Goal: Task Accomplishment & Management: Manage account settings

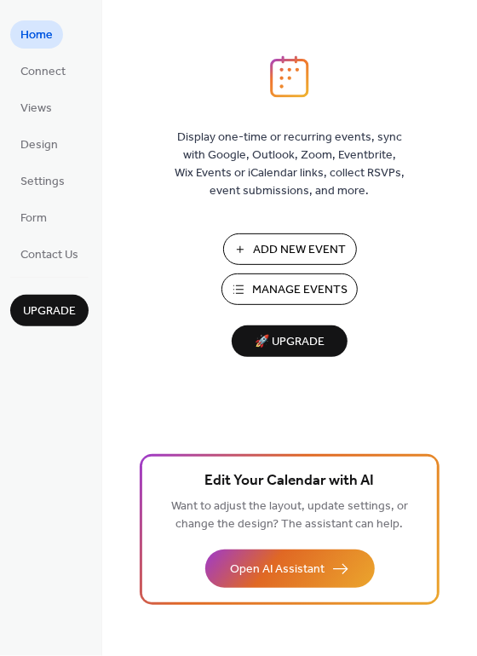
click at [301, 288] on span "Manage Events" at bounding box center [299, 291] width 95 height 18
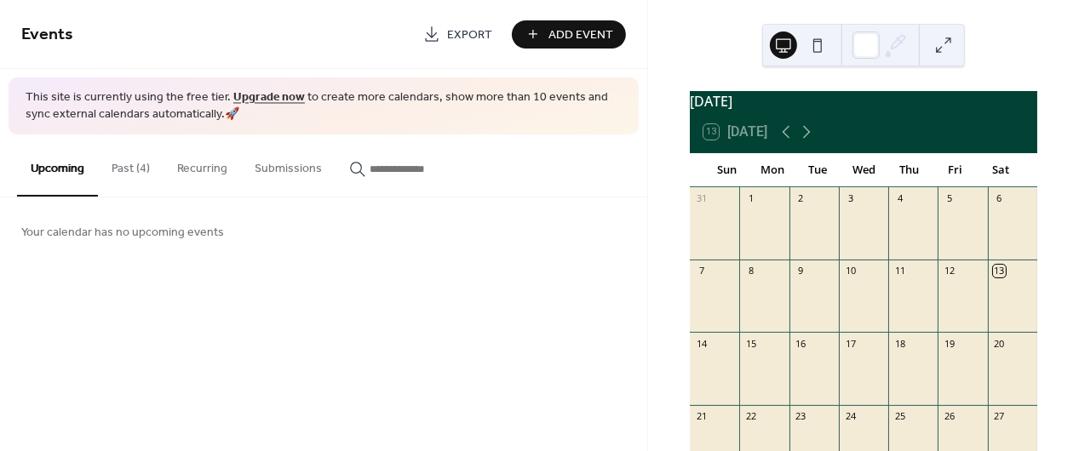
click at [135, 177] on button "Past (4)" at bounding box center [131, 165] width 66 height 60
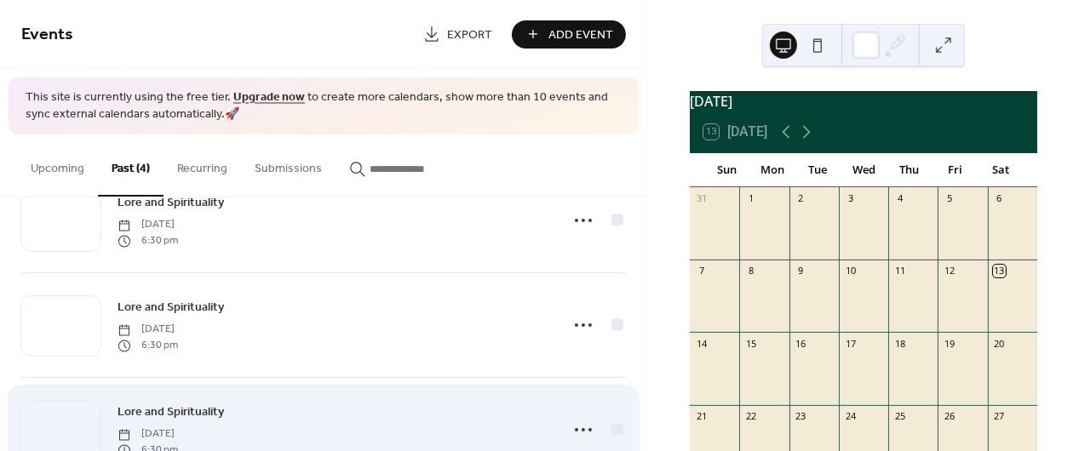
scroll to position [56, 0]
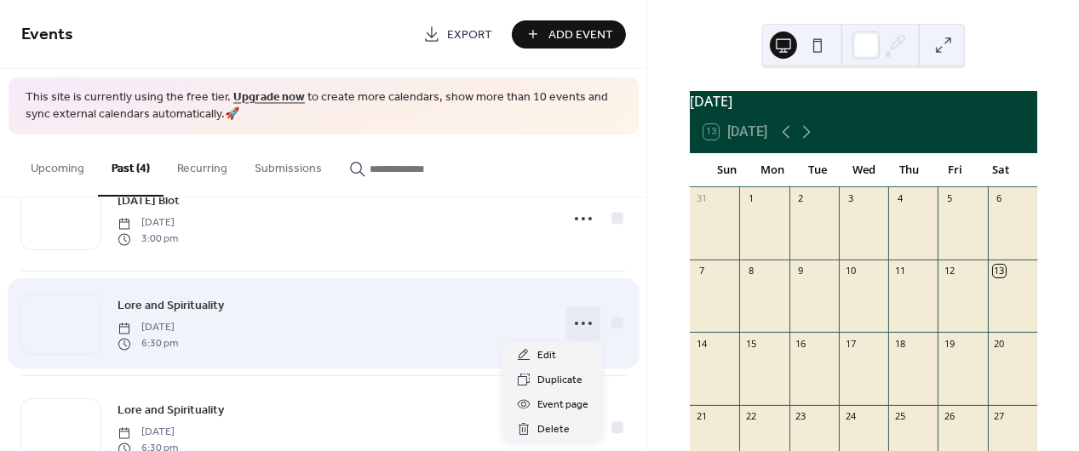
click at [584, 319] on icon at bounding box center [583, 323] width 27 height 27
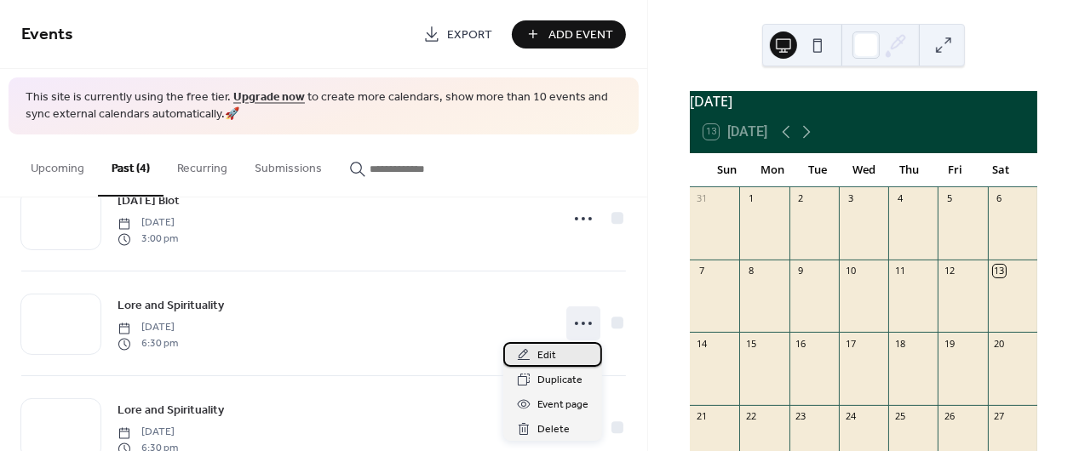
click at [552, 358] on span "Edit" at bounding box center [546, 356] width 19 height 18
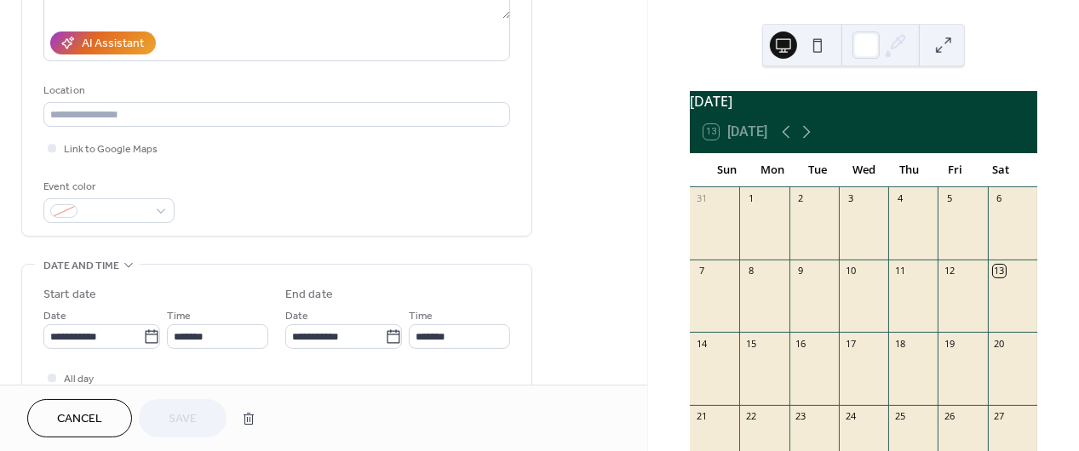
scroll to position [367, 0]
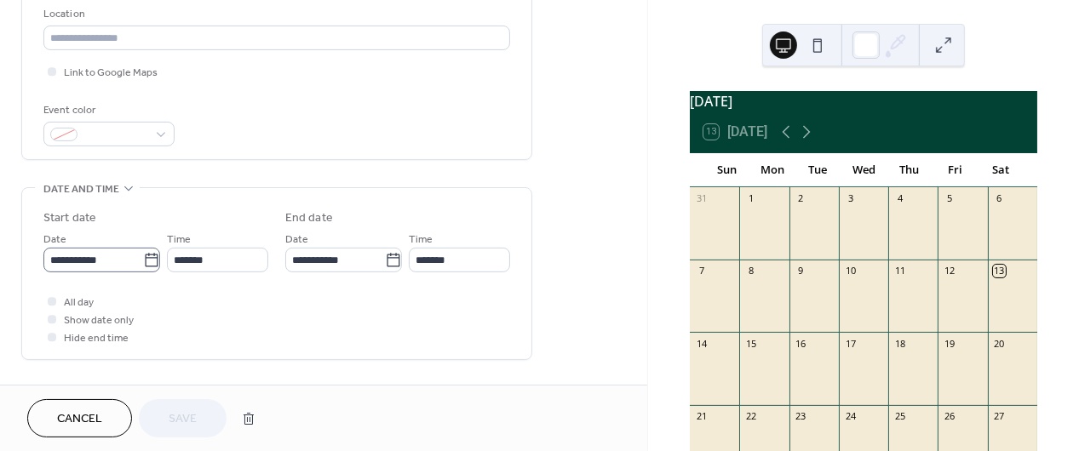
click at [143, 263] on icon at bounding box center [151, 260] width 17 height 17
click at [141, 263] on input "**********" at bounding box center [93, 260] width 100 height 25
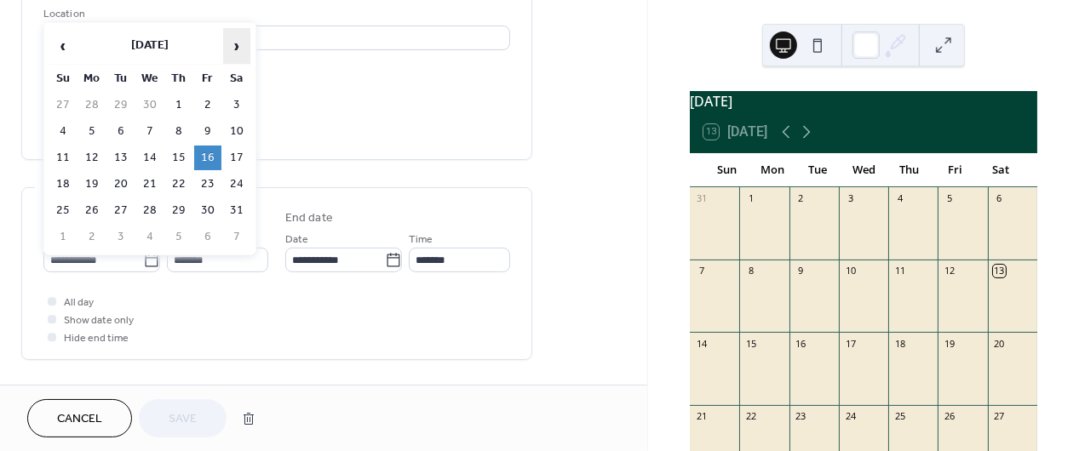
click at [234, 43] on span "›" at bounding box center [237, 46] width 26 height 34
click at [212, 146] on td "19" at bounding box center [207, 158] width 27 height 25
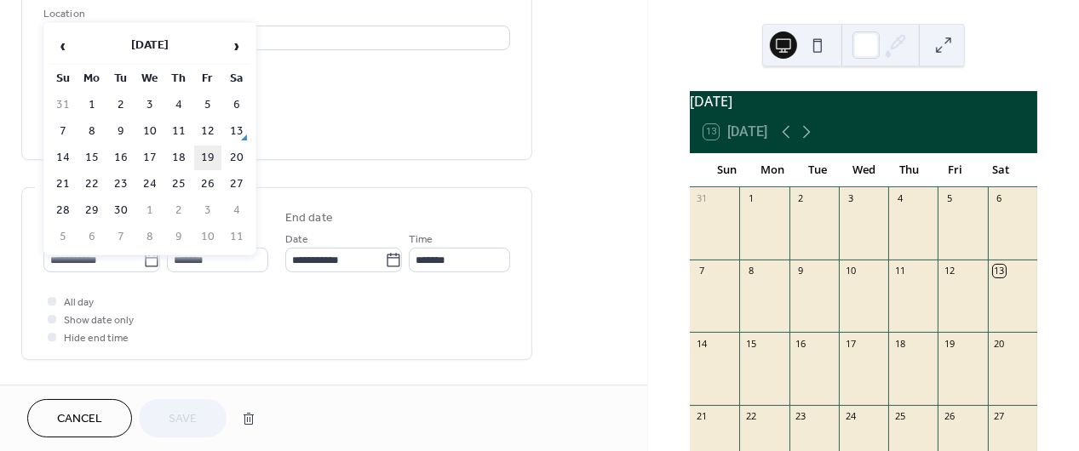
type input "**********"
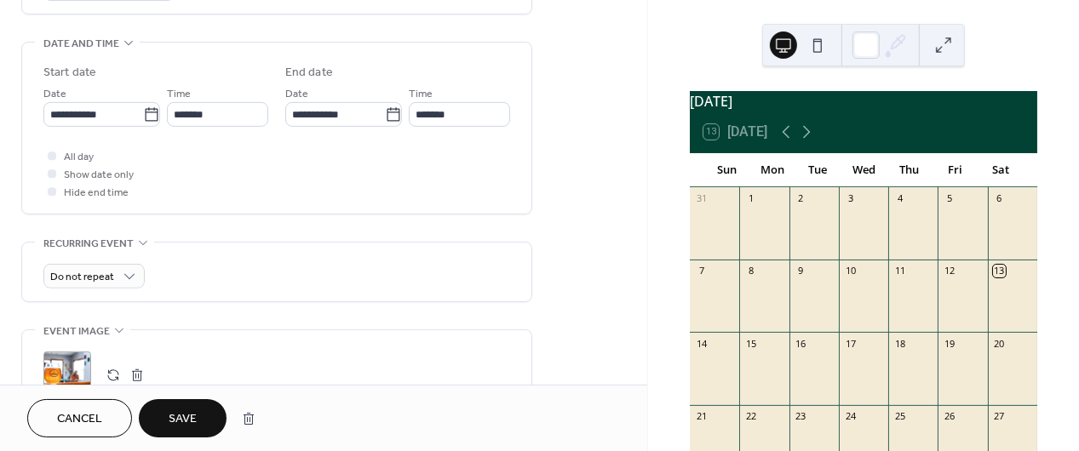
scroll to position [525, 0]
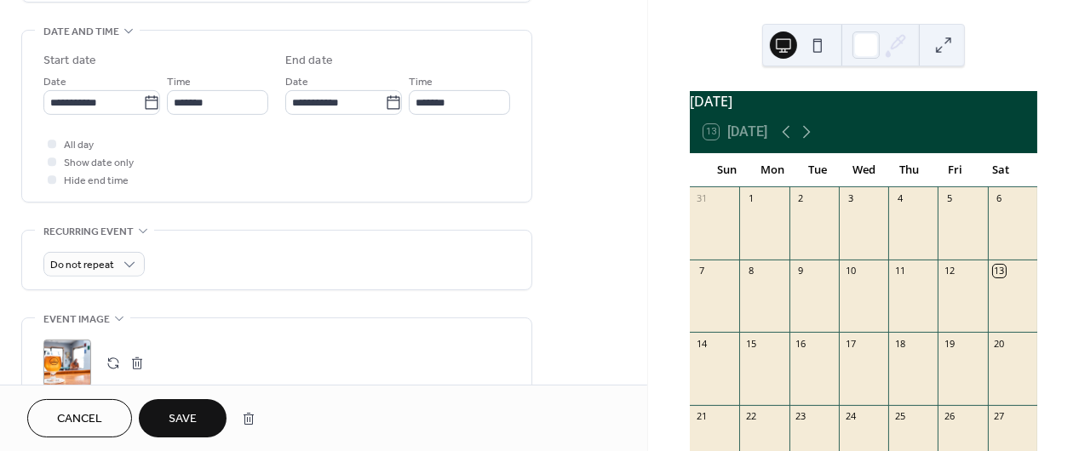
click at [185, 429] on span "Save" at bounding box center [183, 420] width 28 height 18
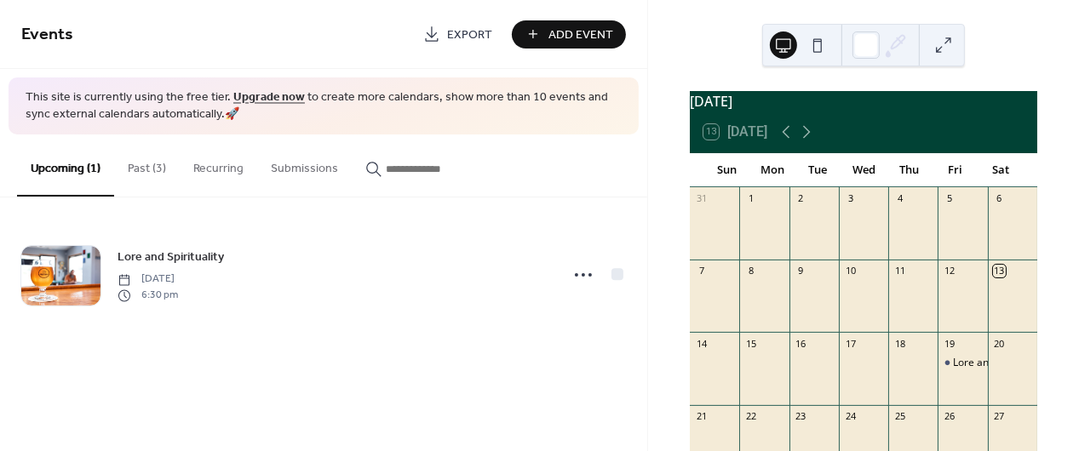
click at [143, 146] on button "Past (3)" at bounding box center [147, 165] width 66 height 60
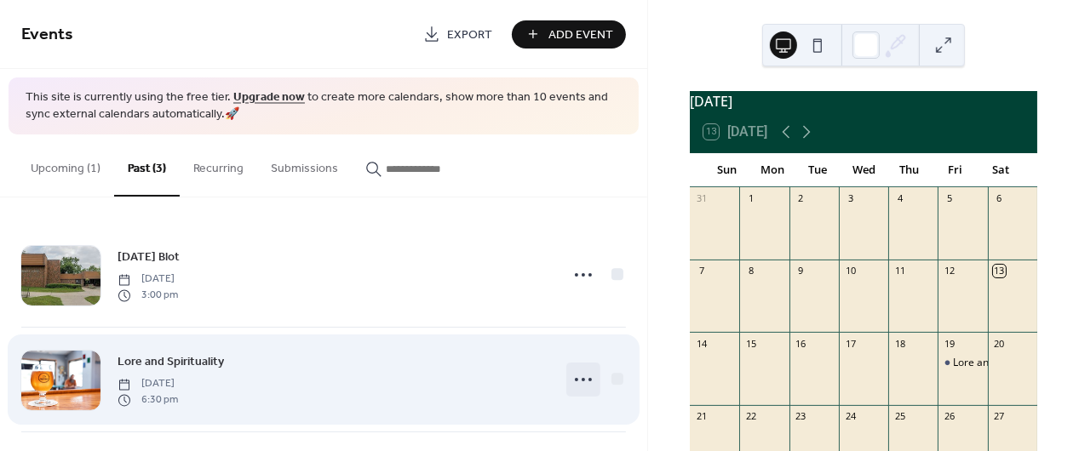
click at [587, 374] on icon at bounding box center [583, 379] width 27 height 27
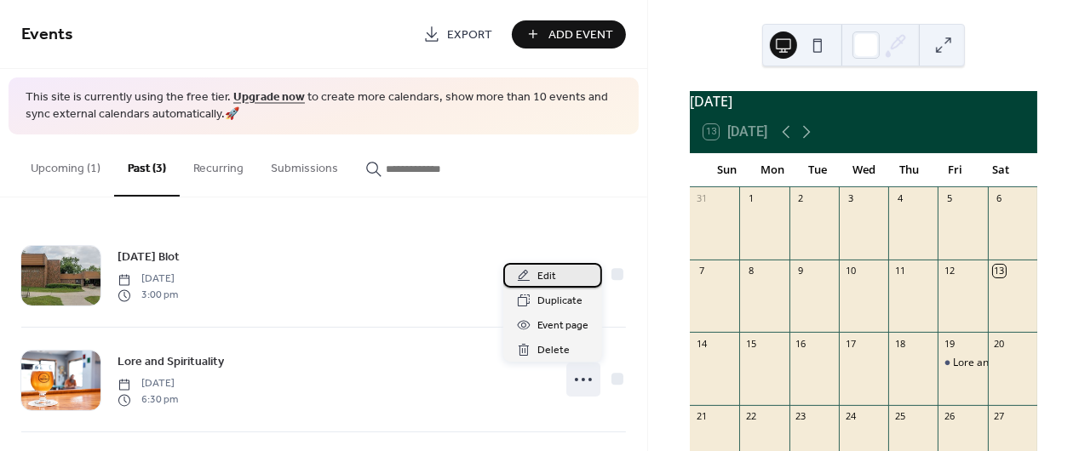
click at [561, 274] on div "Edit" at bounding box center [552, 275] width 99 height 25
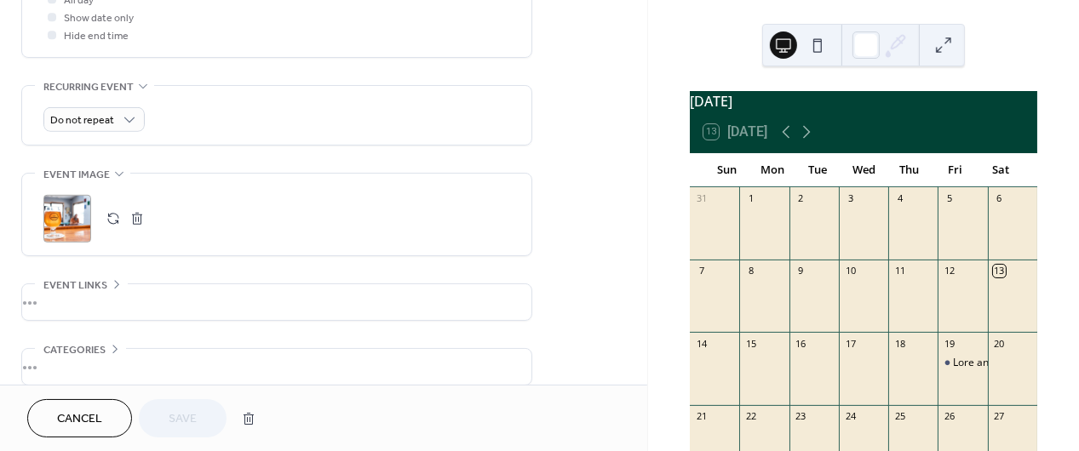
scroll to position [734, 0]
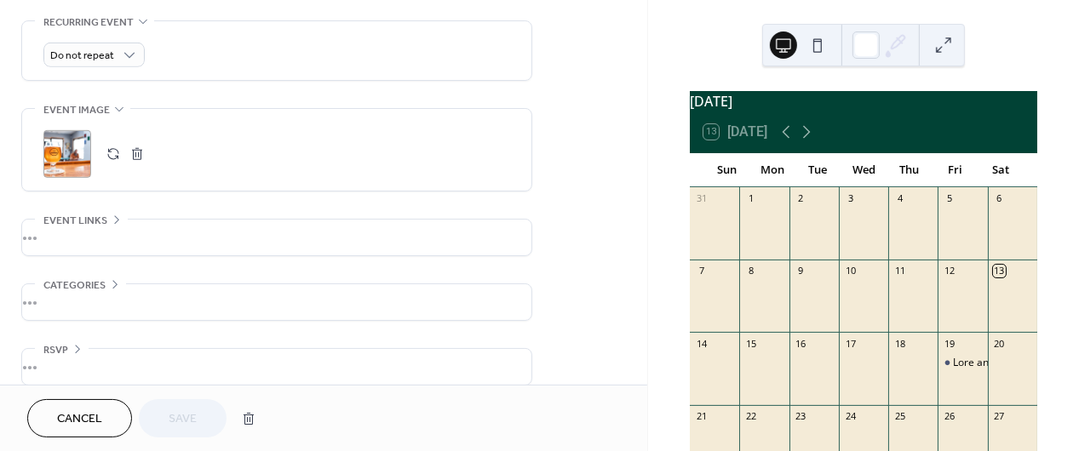
click at [66, 155] on div ";" at bounding box center [67, 154] width 48 height 48
